Goal: Entertainment & Leisure: Consume media (video, audio)

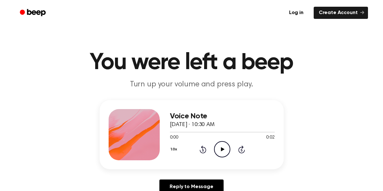
click at [216, 147] on icon "Play Audio" at bounding box center [222, 149] width 16 height 16
click at [216, 147] on icon "Pause Audio" at bounding box center [222, 149] width 16 height 16
click at [216, 147] on icon "Play Audio" at bounding box center [222, 149] width 16 height 16
click at [216, 147] on icon "Pause Audio" at bounding box center [222, 149] width 16 height 16
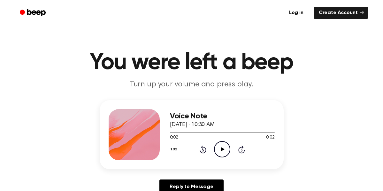
click at [216, 147] on icon "Play Audio" at bounding box center [222, 149] width 16 height 16
click at [223, 143] on icon "Play Audio" at bounding box center [222, 149] width 16 height 16
click at [215, 140] on div "0:00 0:03" at bounding box center [222, 137] width 105 height 7
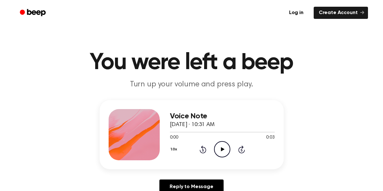
click at [225, 152] on icon "Play Audio" at bounding box center [222, 149] width 16 height 16
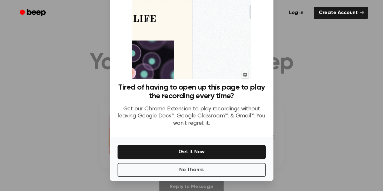
scroll to position [42, 0]
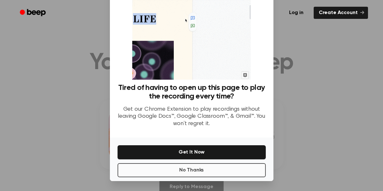
click at [243, 167] on button "No Thanks" at bounding box center [191, 170] width 148 height 14
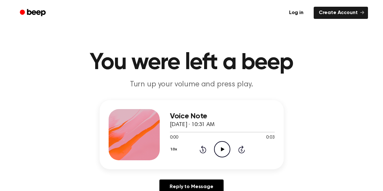
click at [216, 149] on icon "Play Audio" at bounding box center [222, 149] width 16 height 16
click at [224, 145] on icon "Play Audio" at bounding box center [222, 149] width 16 height 16
click at [226, 139] on div "0:00 0:04" at bounding box center [222, 137] width 105 height 7
click at [224, 146] on icon "Play Audio" at bounding box center [222, 149] width 16 height 16
click at [220, 148] on icon "Play Audio" at bounding box center [222, 149] width 16 height 16
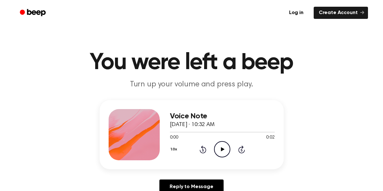
click at [219, 155] on icon "Play Audio" at bounding box center [222, 149] width 16 height 16
click at [221, 157] on div "Voice Note [DATE] · 10:34 AM 0:00 0:01 Your browser does not support the [objec…" at bounding box center [222, 134] width 105 height 51
click at [222, 153] on icon "Play Audio" at bounding box center [222, 149] width 16 height 16
